Goal: Find specific page/section: Find specific page/section

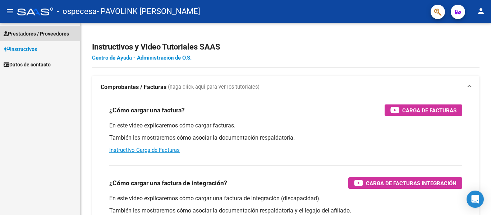
click at [43, 36] on span "Prestadores / Proveedores" at bounding box center [36, 34] width 65 height 8
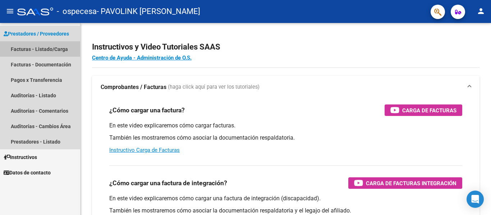
click at [43, 50] on link "Facturas - Listado/Carga" at bounding box center [40, 48] width 80 height 15
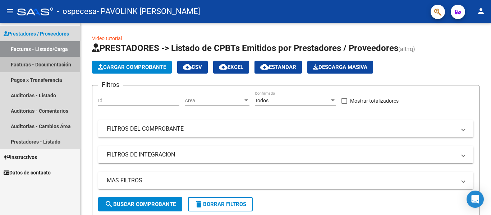
click at [38, 65] on link "Facturas - Documentación" at bounding box center [40, 64] width 80 height 15
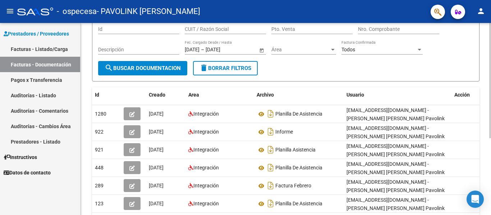
click at [490, 84] on div at bounding box center [490, 120] width 2 height 115
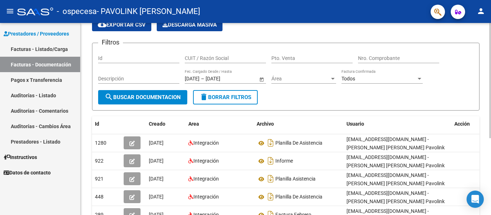
scroll to position [34, 0]
click at [490, 91] on div at bounding box center [490, 102] width 2 height 115
click at [54, 46] on link "Facturas - Listado/Carga" at bounding box center [40, 48] width 80 height 15
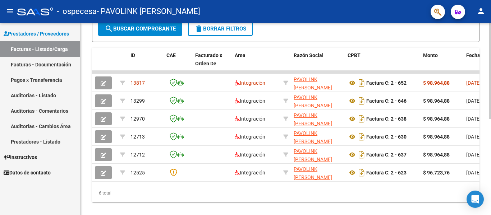
scroll to position [176, 0]
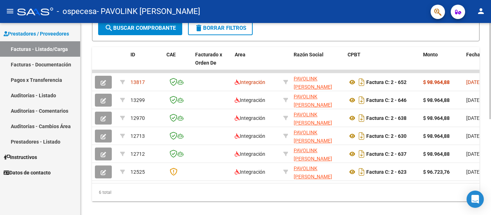
click at [489, 132] on div at bounding box center [490, 162] width 2 height 96
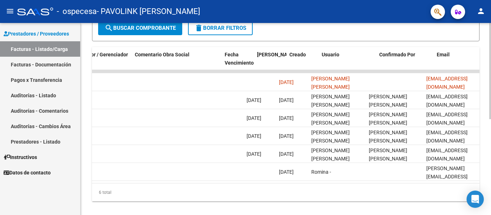
scroll to position [0, 1127]
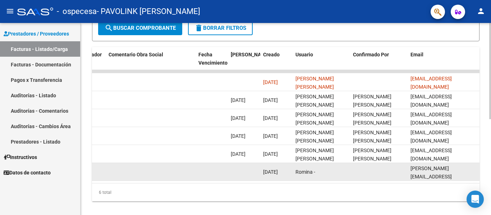
click at [472, 178] on datatable-body-cell "[PERSON_NAME][EMAIL_ADDRESS][DOMAIN_NAME]" at bounding box center [443, 172] width 72 height 18
